Goal: Information Seeking & Learning: Learn about a topic

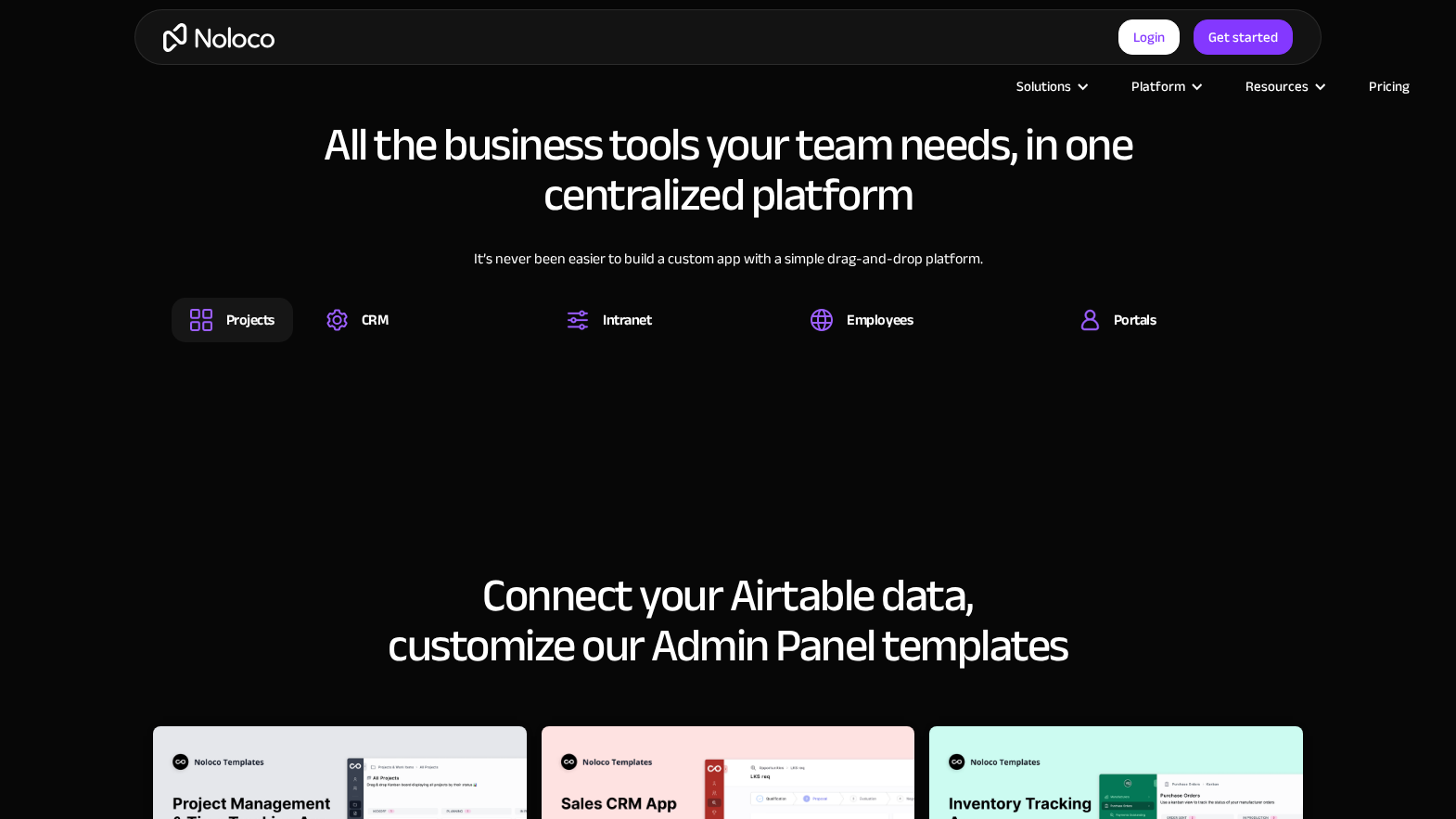
scroll to position [2054, 0]
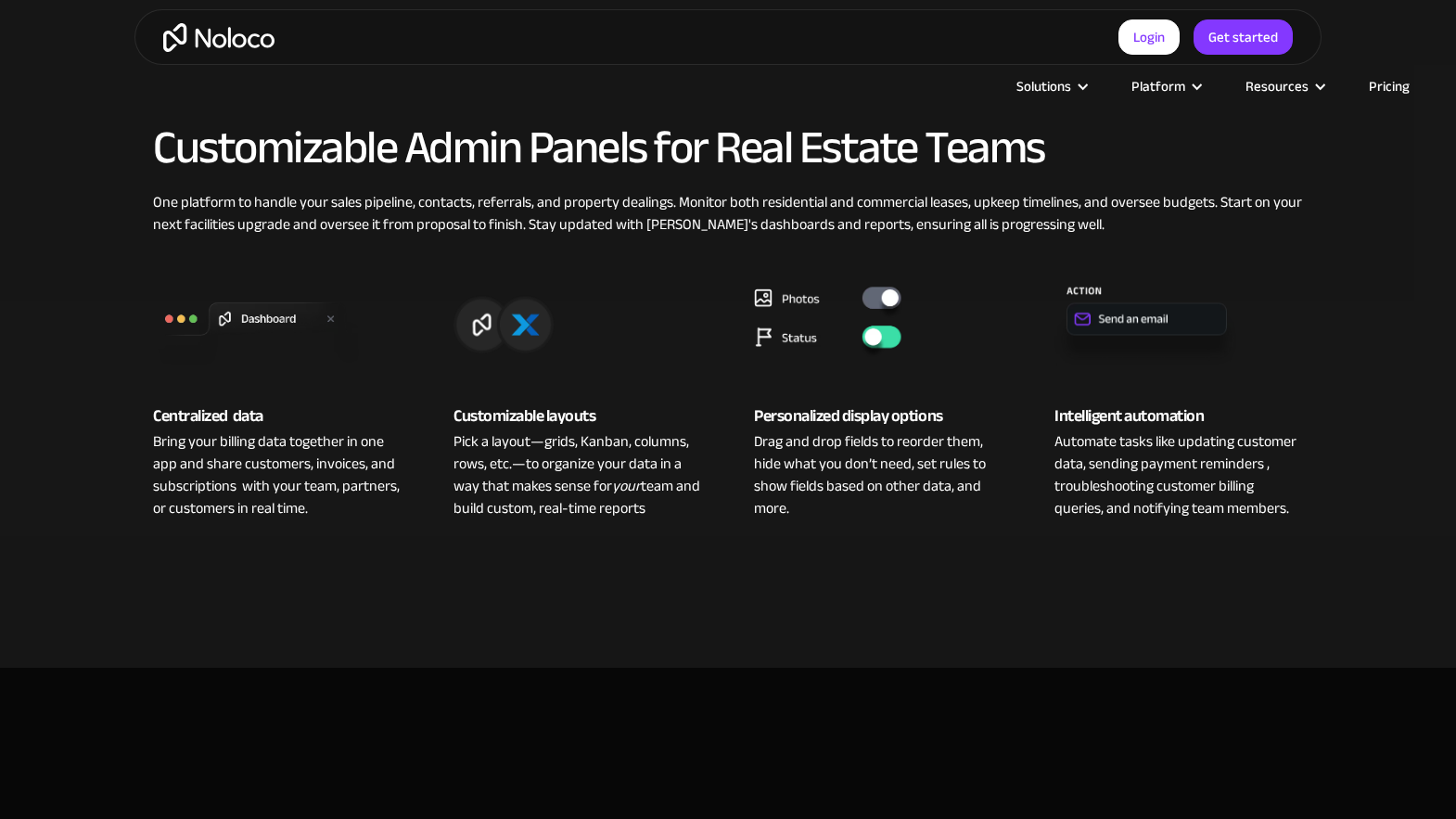
scroll to position [1348, 0]
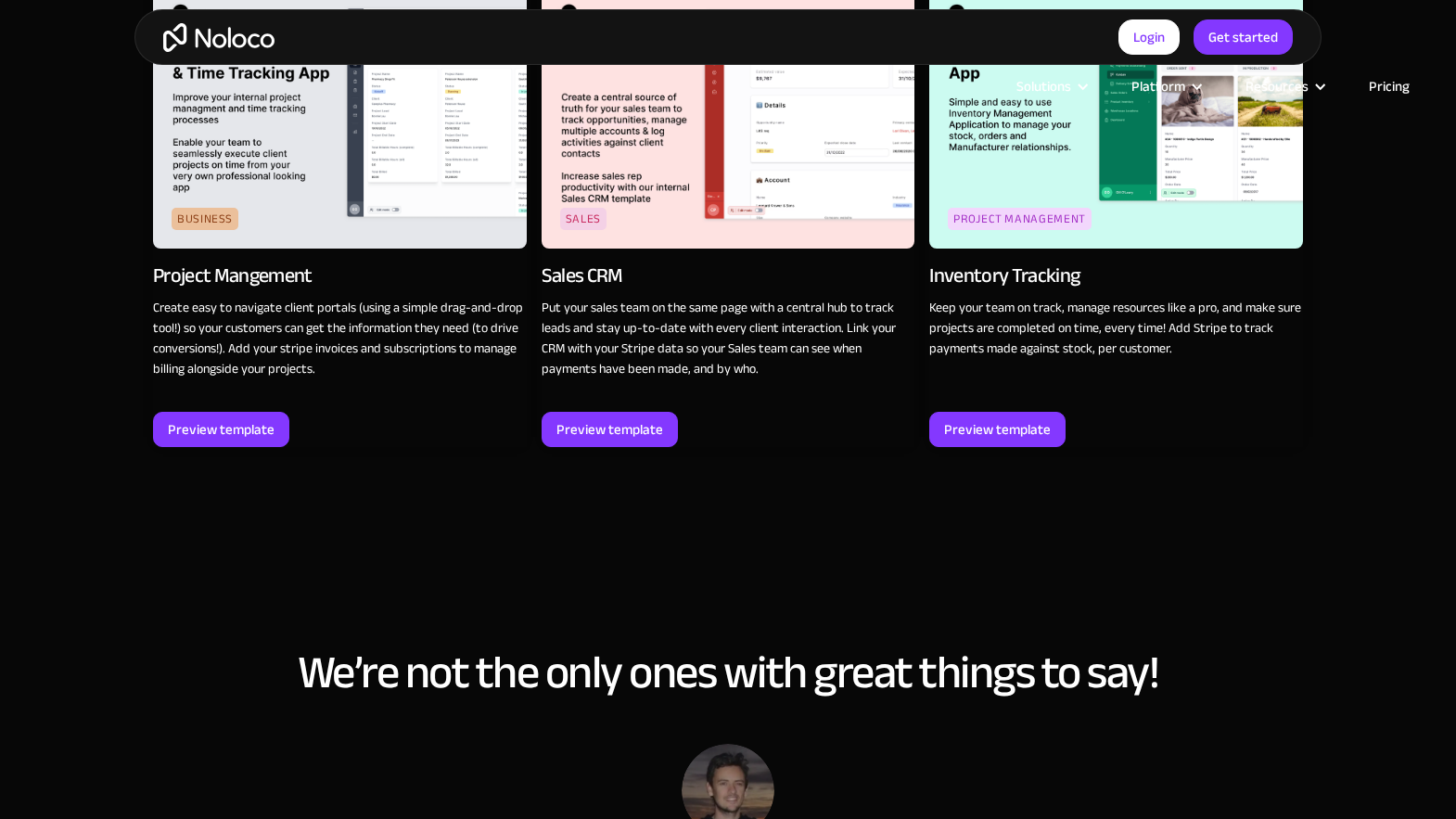
scroll to position [2759, 0]
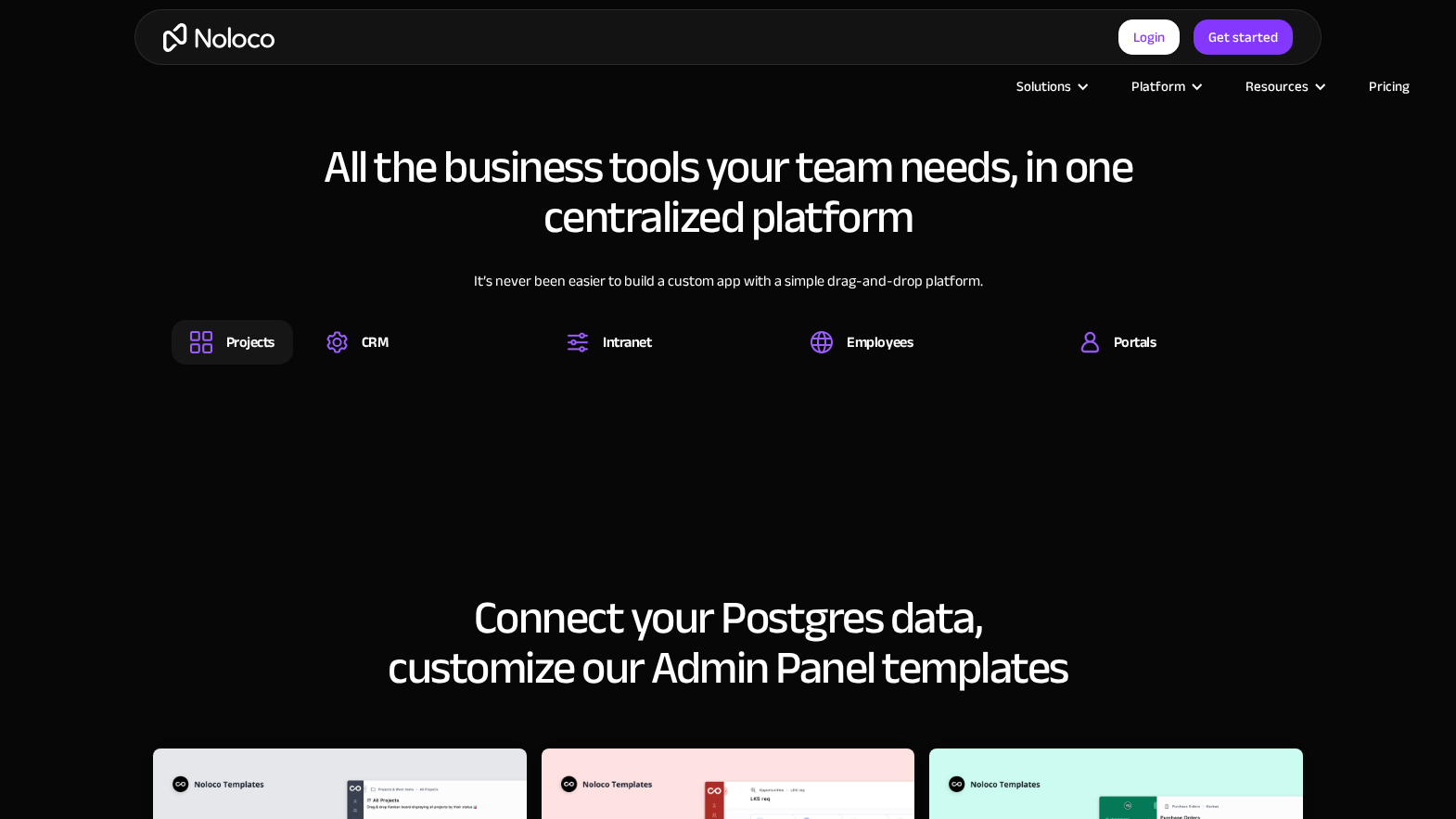
scroll to position [2054, 0]
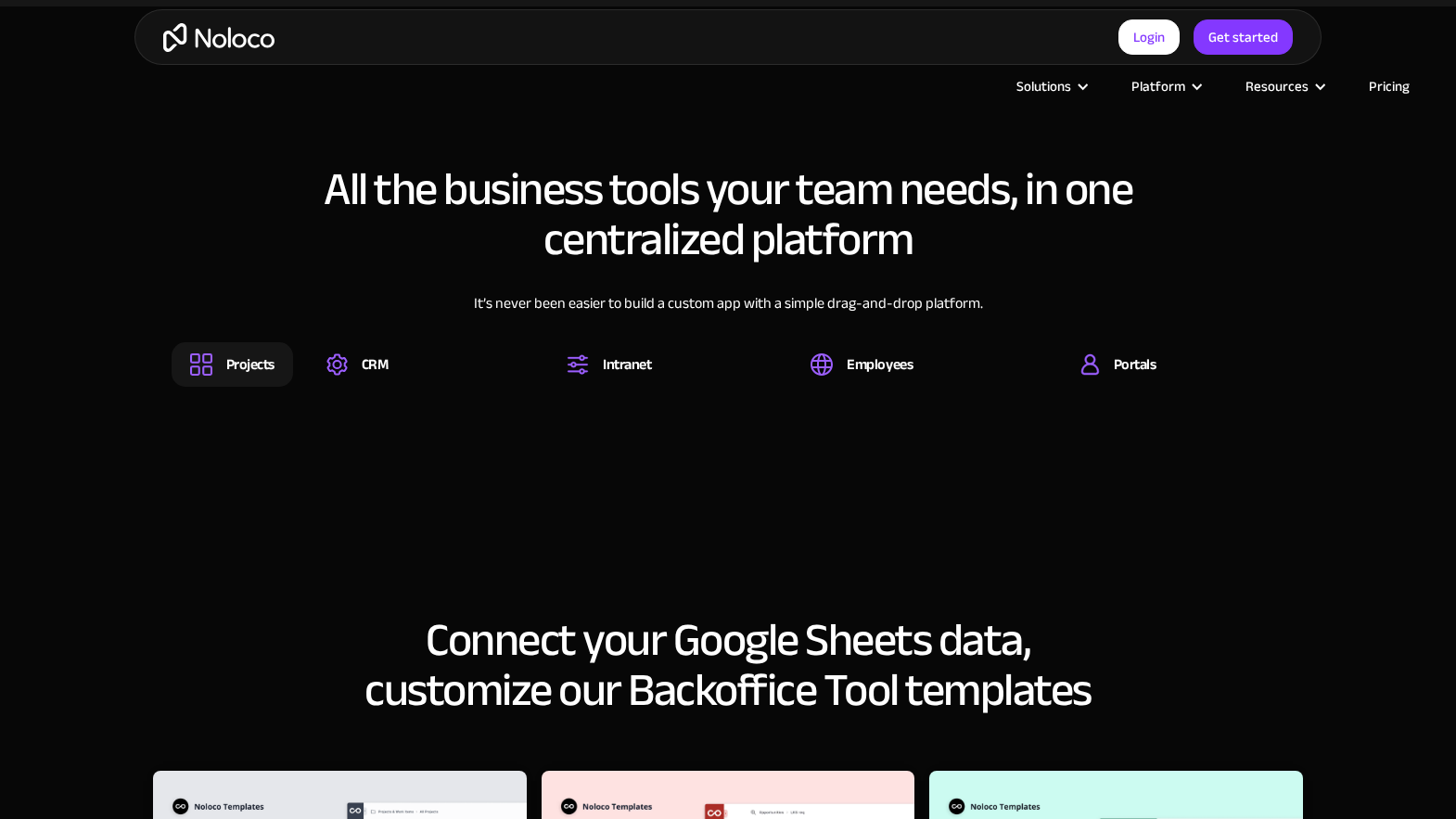
scroll to position [2054, 0]
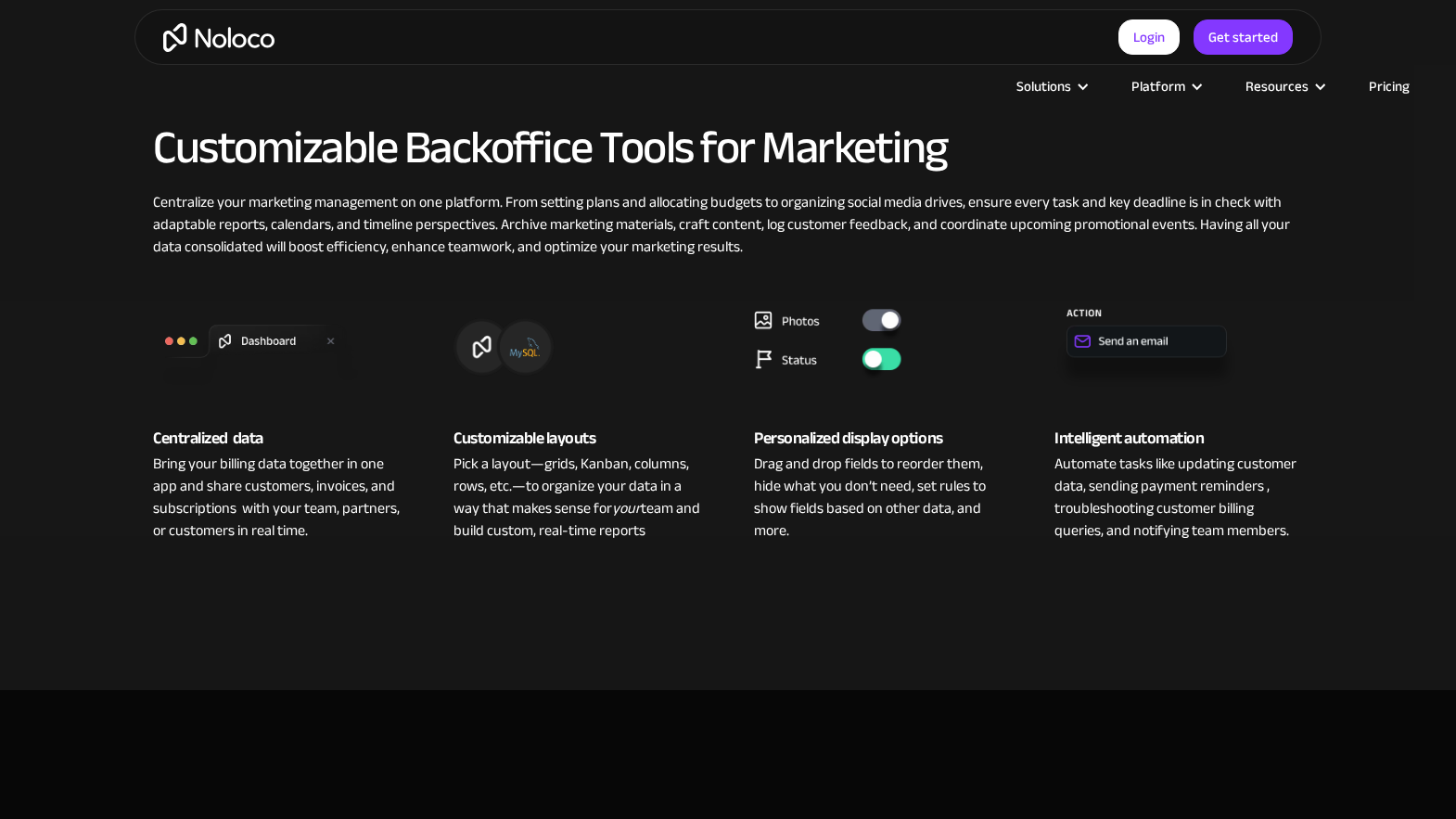
scroll to position [1348, 0]
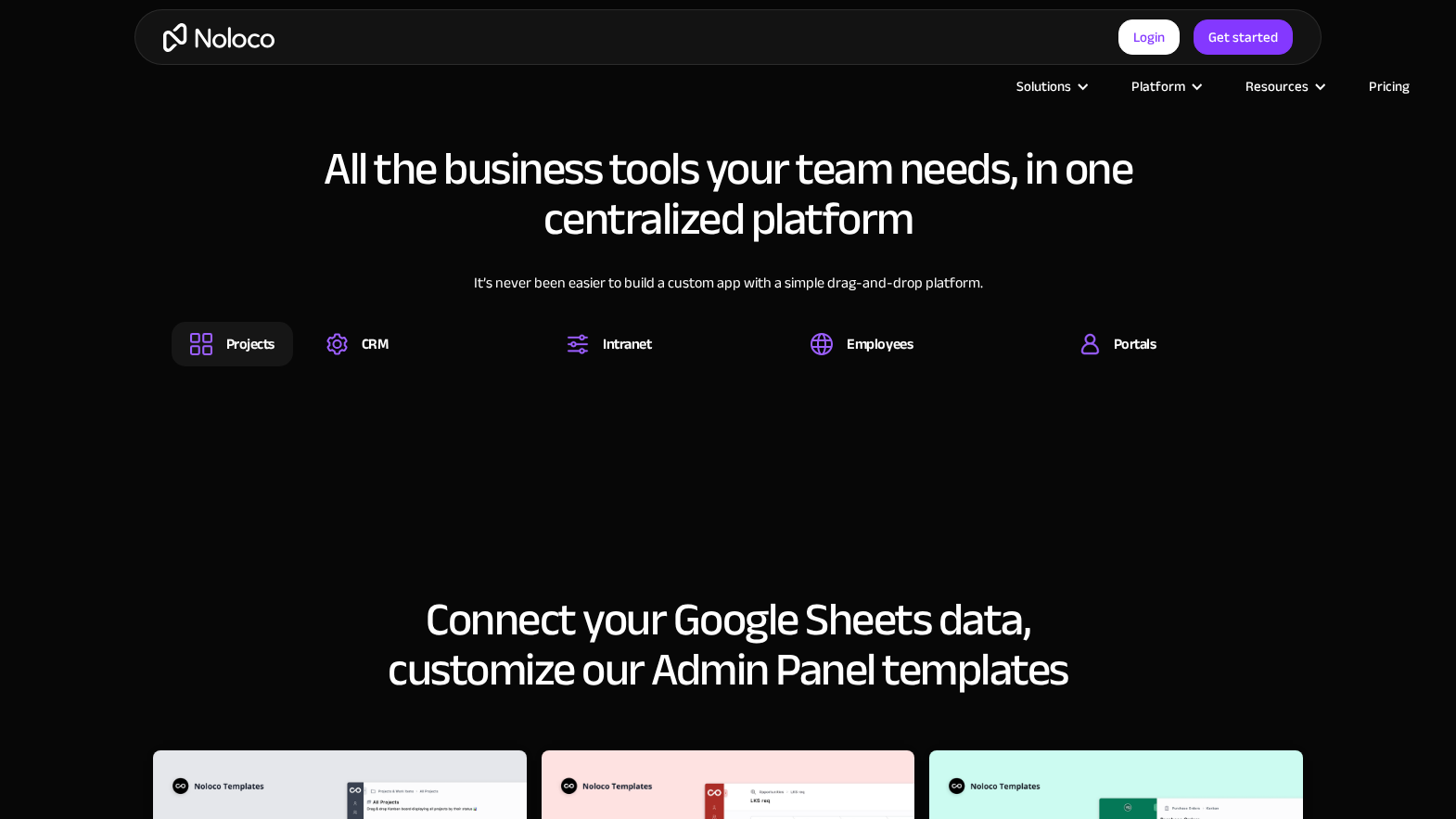
scroll to position [2052, 0]
